Goal: Task Accomplishment & Management: Complete application form

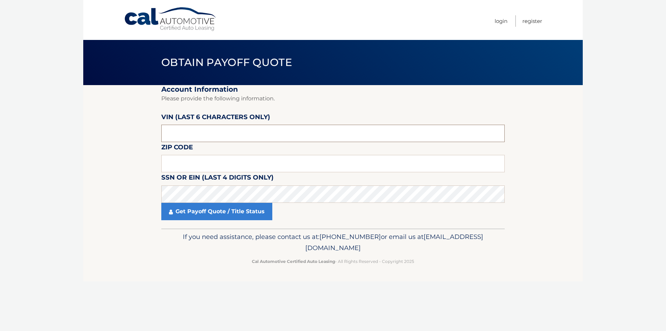
click at [223, 133] on input "text" at bounding box center [333, 133] width 344 height 17
type input "P*****"
type input "166321"
click at [207, 153] on fieldset "Account Information Please provide the following information. [PERSON_NAME] (la…" at bounding box center [333, 156] width 344 height 143
click at [207, 160] on input "text" at bounding box center [333, 163] width 344 height 17
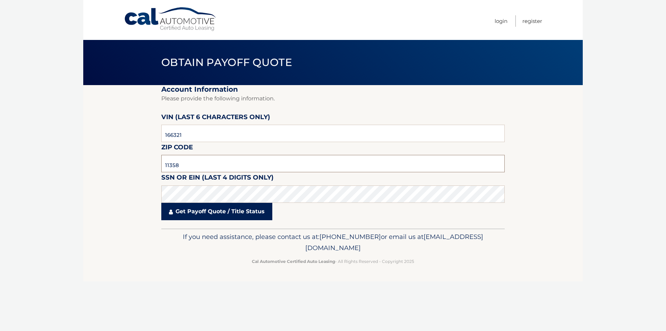
type input "11358"
click at [218, 216] on link "Get Payoff Quote / Title Status" at bounding box center [216, 211] width 111 height 17
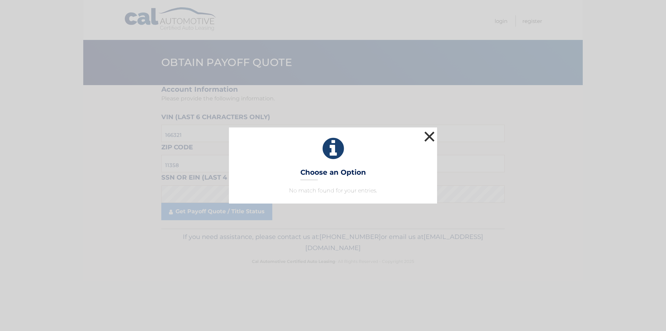
click at [426, 136] on button "×" at bounding box center [430, 136] width 14 height 14
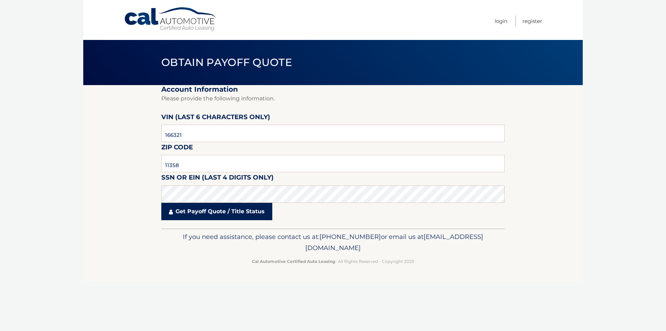
click at [219, 212] on link "Get Payoff Quote / Title Status" at bounding box center [216, 211] width 111 height 17
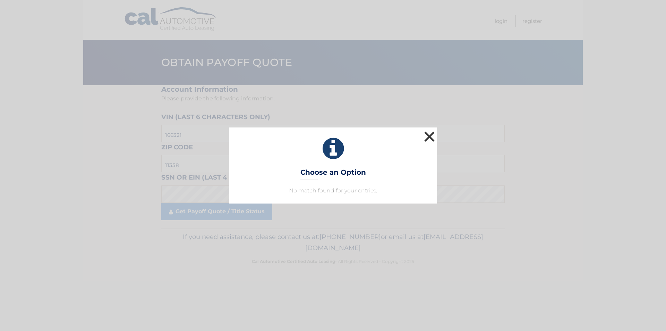
click at [432, 138] on button "×" at bounding box center [430, 136] width 14 height 14
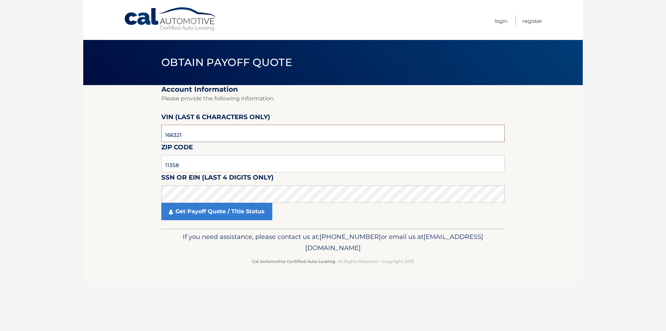
click at [194, 137] on input "166321" at bounding box center [333, 133] width 344 height 17
type input "166821"
click at [207, 219] on link "Get Payoff Quote / Title Status" at bounding box center [216, 211] width 111 height 17
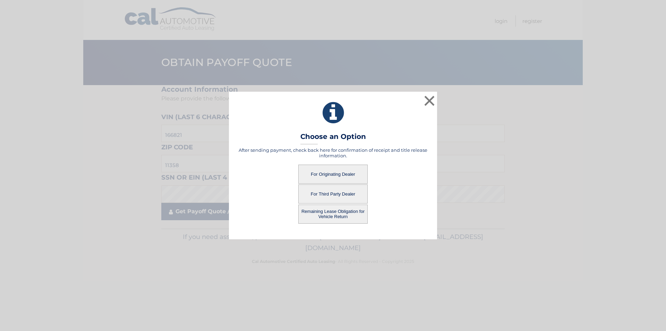
click at [208, 215] on div "× Choose an Option After sending payment, check back here for confirmation of r…" at bounding box center [333, 165] width 661 height 147
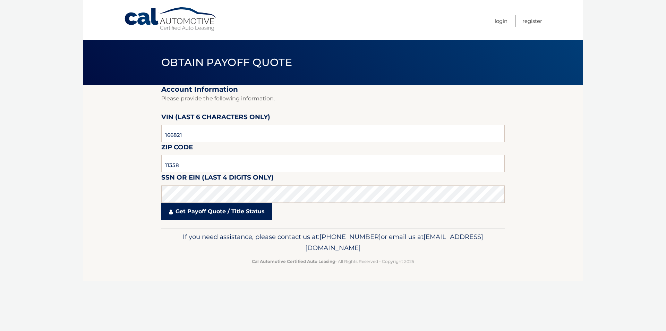
click at [212, 213] on link "Get Payoff Quote / Title Status" at bounding box center [216, 211] width 111 height 17
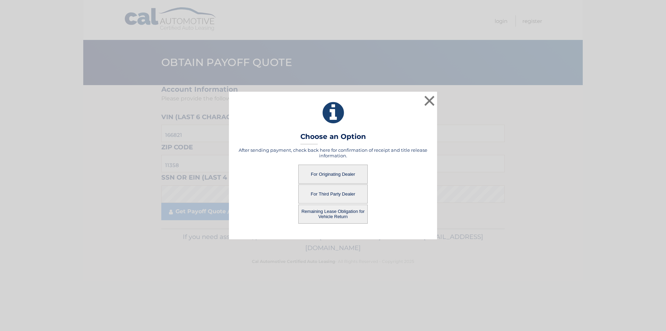
click at [348, 176] on button "For Originating Dealer" at bounding box center [332, 173] width 69 height 19
click at [338, 175] on button "For Originating Dealer" at bounding box center [332, 173] width 69 height 19
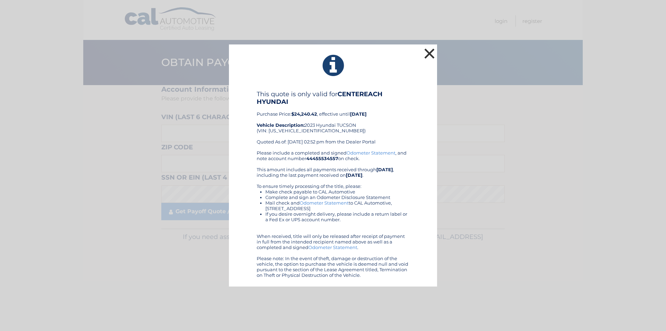
click at [426, 52] on button "×" at bounding box center [430, 54] width 14 height 14
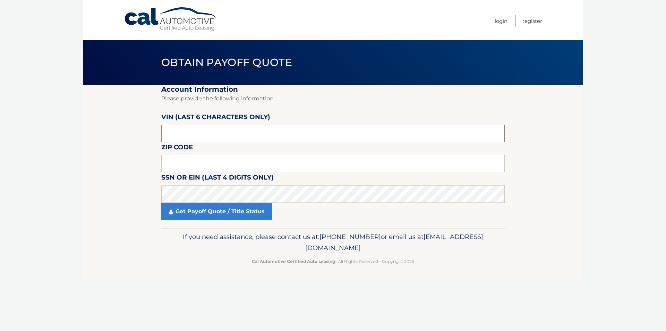
click at [232, 136] on input "text" at bounding box center [333, 133] width 344 height 17
type input "2*****"
type input "166821"
type input "11358"
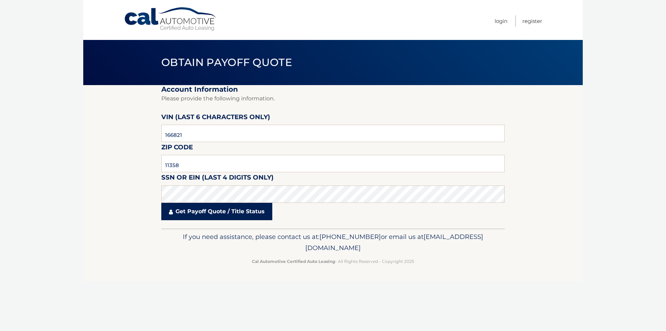
click at [245, 208] on link "Get Payoff Quote / Title Status" at bounding box center [216, 211] width 111 height 17
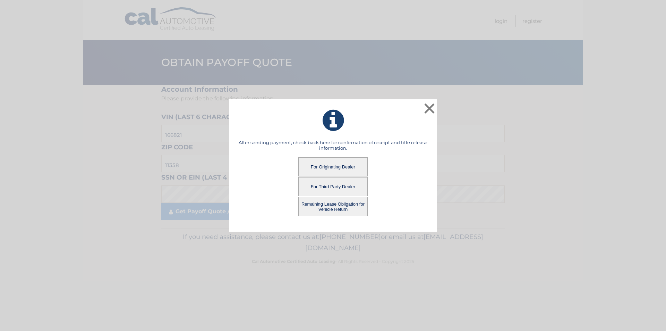
click at [337, 187] on button "For Third Party Dealer" at bounding box center [332, 186] width 69 height 19
click at [336, 186] on button "For Third Party Dealer" at bounding box center [332, 186] width 69 height 19
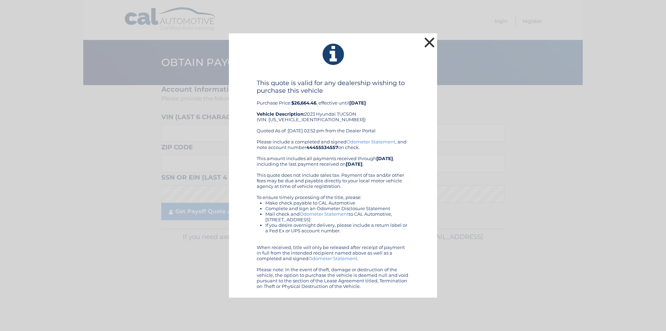
click at [431, 39] on button "×" at bounding box center [430, 42] width 14 height 14
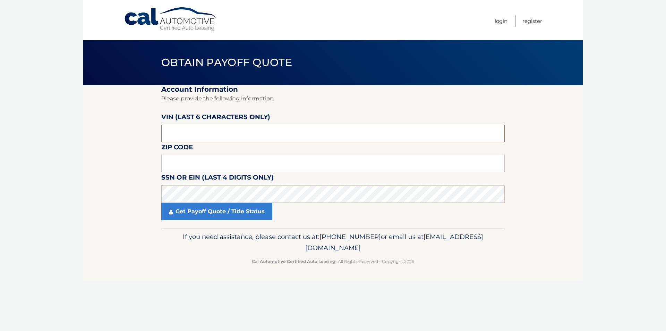
click at [201, 133] on input "text" at bounding box center [333, 133] width 344 height 17
type input "166821"
drag, startPoint x: 226, startPoint y: 167, endPoint x: 228, endPoint y: 158, distance: 9.5
click at [226, 167] on input "text" at bounding box center [333, 163] width 344 height 17
type input "11358"
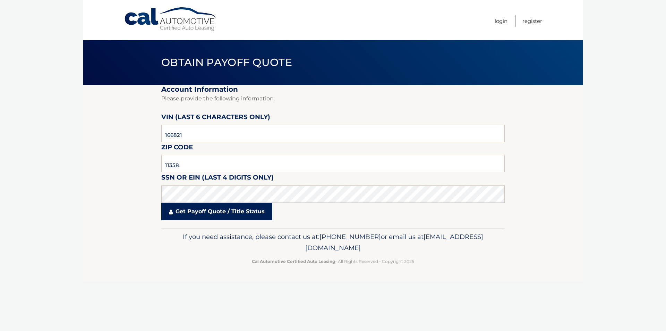
click at [195, 218] on link "Get Payoff Quote / Title Status" at bounding box center [216, 211] width 111 height 17
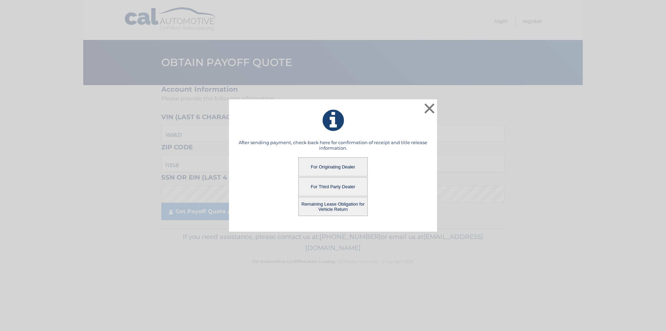
click at [354, 207] on button "Remaining Lease Obligation for Vehicle Return" at bounding box center [332, 206] width 69 height 19
click at [348, 206] on button "Remaining Lease Obligation for Vehicle Return" at bounding box center [332, 206] width 69 height 19
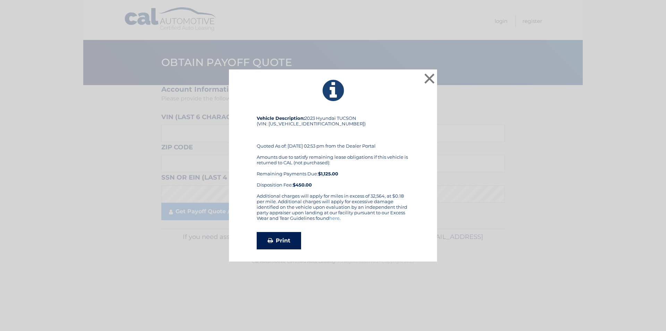
click at [291, 235] on link "Print" at bounding box center [279, 240] width 44 height 17
click at [428, 81] on button "×" at bounding box center [430, 78] width 14 height 14
